Goal: Task Accomplishment & Management: Manage account settings

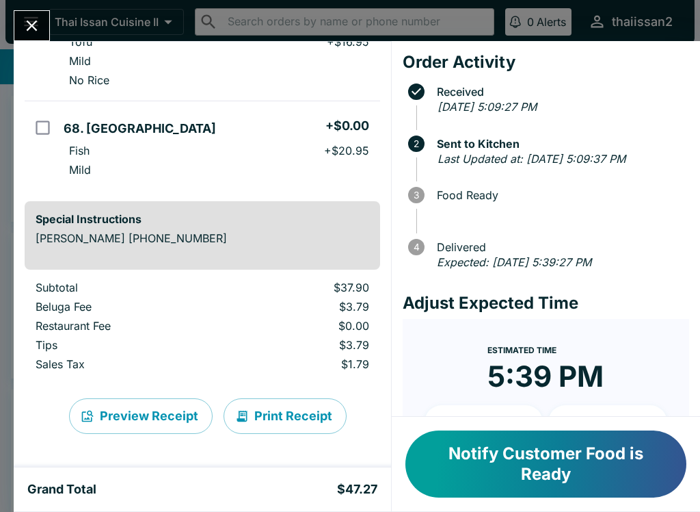
scroll to position [168, 0]
click at [38, 25] on icon "Close" at bounding box center [32, 25] width 18 height 18
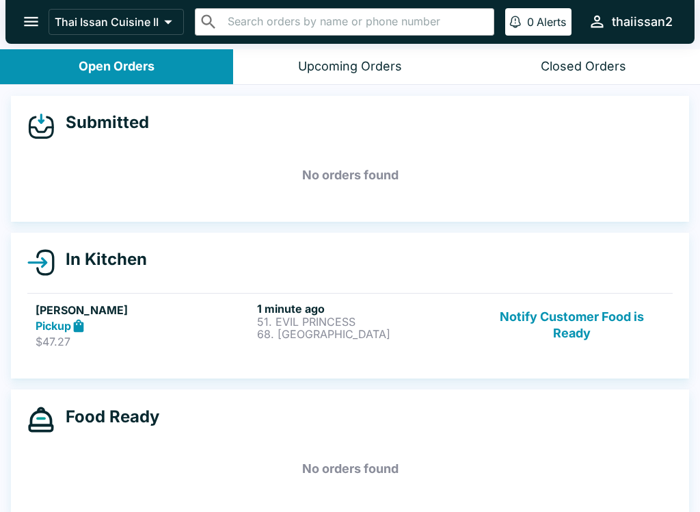
click at [609, 329] on button "Notify Customer Food is Ready" at bounding box center [571, 325] width 185 height 47
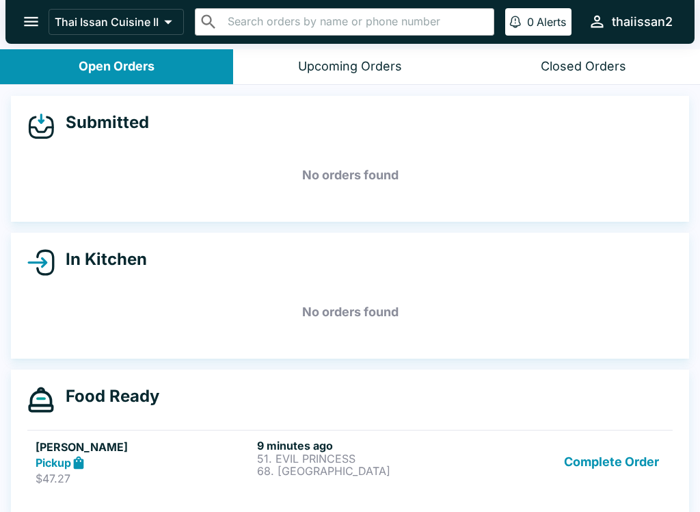
click at [628, 465] on button "Complete Order" at bounding box center [612, 461] width 106 height 47
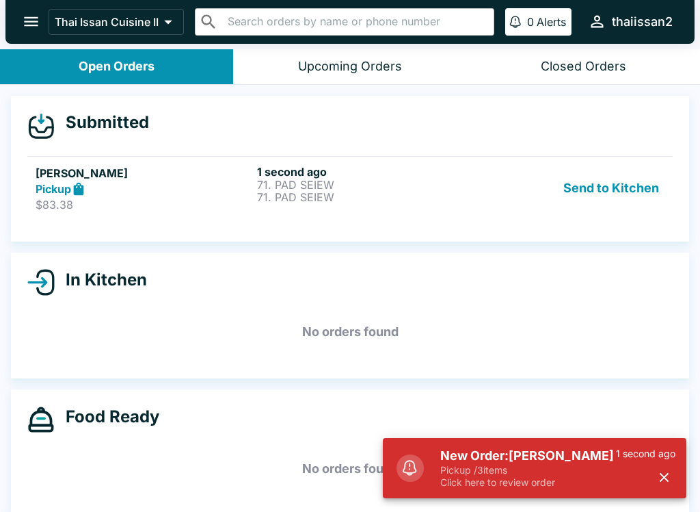
click at [606, 189] on button "Send to Kitchen" at bounding box center [611, 188] width 107 height 47
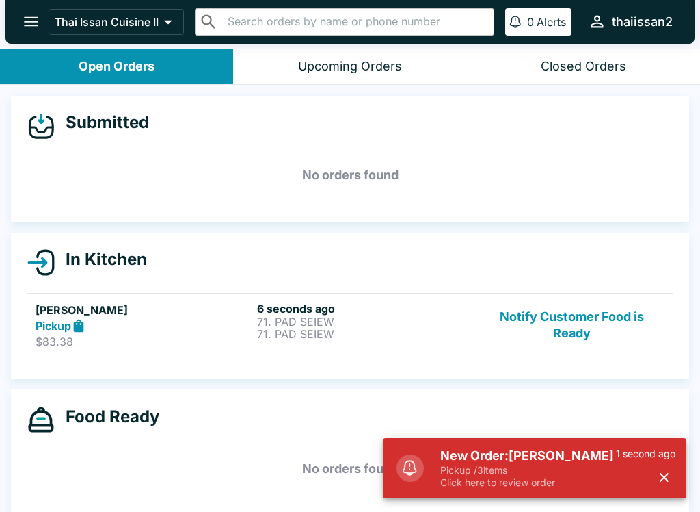
click at [401, 343] on div "6 seconds ago 71. PAD SEIEW 71. PAD SEIEW" at bounding box center [365, 325] width 216 height 47
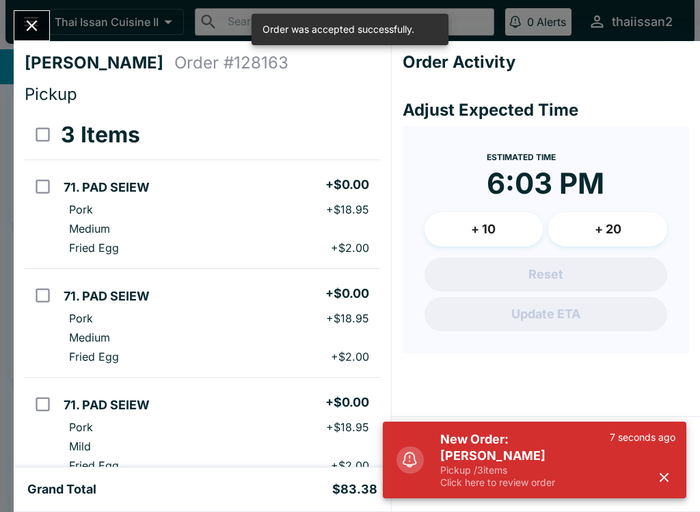
click at [380, 321] on li "Pork + $18.95" at bounding box center [218, 317] width 321 height 19
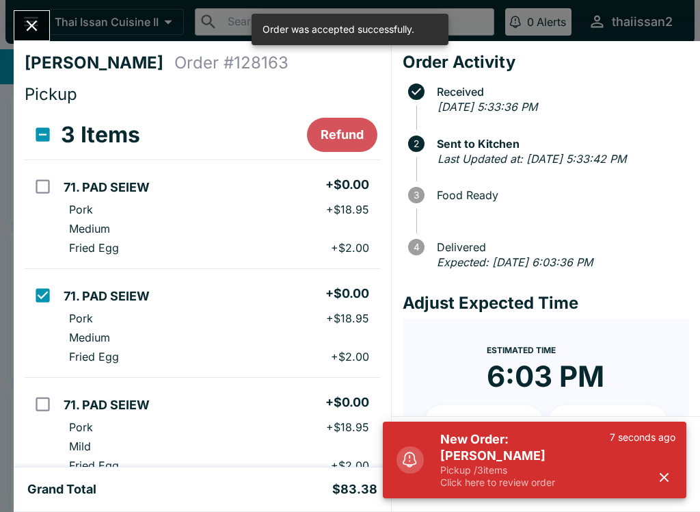
scroll to position [-1, 0]
click at [250, 330] on li "Medium" at bounding box center [218, 337] width 321 height 19
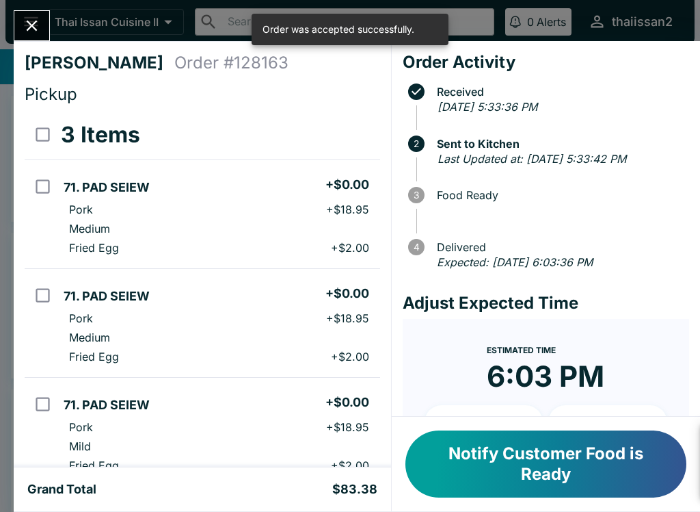
checkbox input "false"
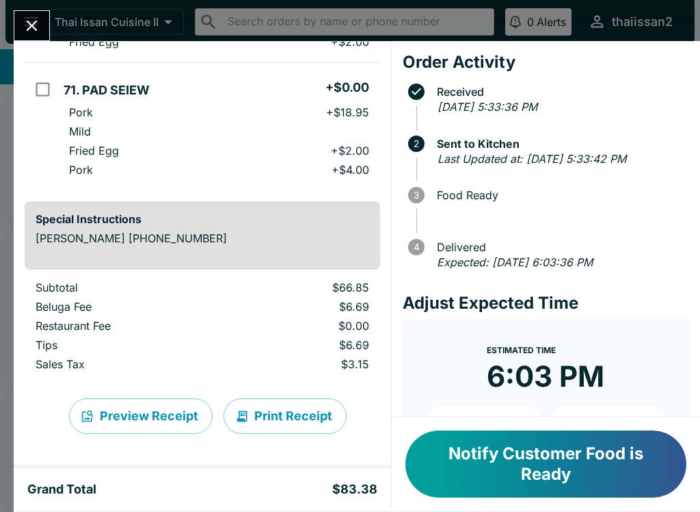
scroll to position [315, 0]
click at [290, 416] on button "Print Receipt" at bounding box center [285, 416] width 123 height 36
click at [36, 24] on icon "Close" at bounding box center [32, 25] width 18 height 18
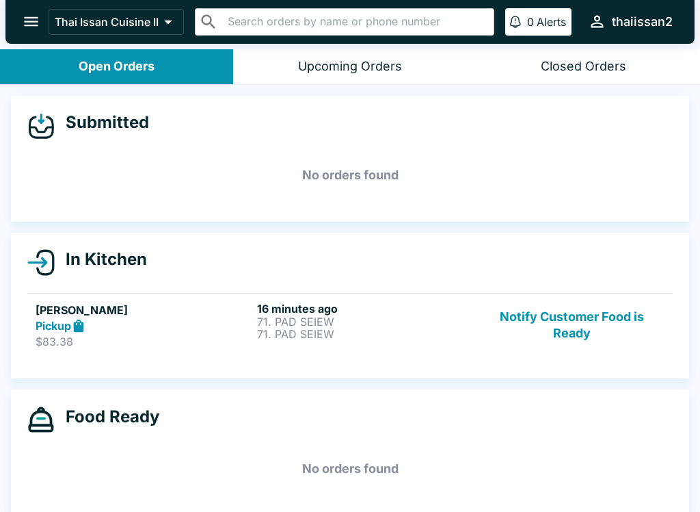
click at [597, 330] on button "Notify Customer Food is Ready" at bounding box center [571, 325] width 185 height 47
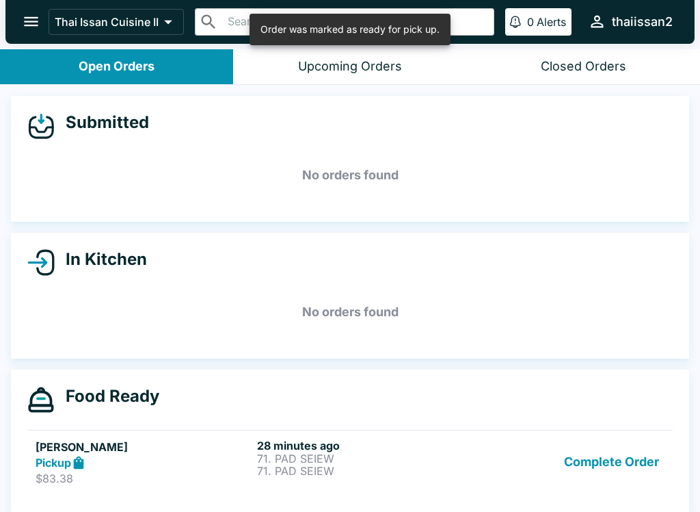
click at [607, 459] on button "Complete Order" at bounding box center [612, 461] width 106 height 47
